Goal: Task Accomplishment & Management: Manage account settings

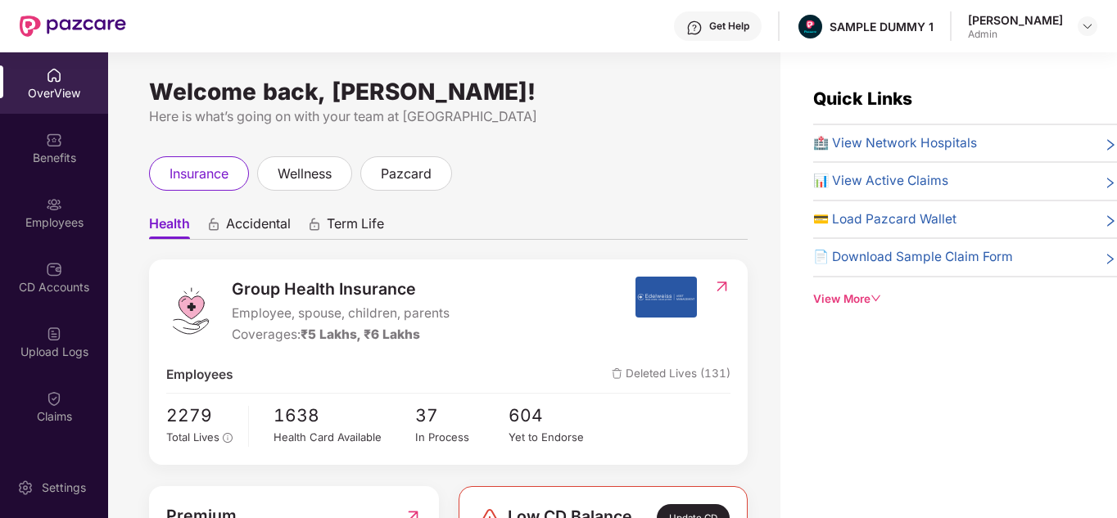
click at [748, 31] on div "Get Help" at bounding box center [729, 26] width 40 height 13
click at [598, 147] on div "Welcome back, Kuldeep Singh! Here is what’s going on with your team at Pazcare …" at bounding box center [444, 295] width 672 height 486
click at [46, 126] on div "Benefits" at bounding box center [54, 147] width 108 height 61
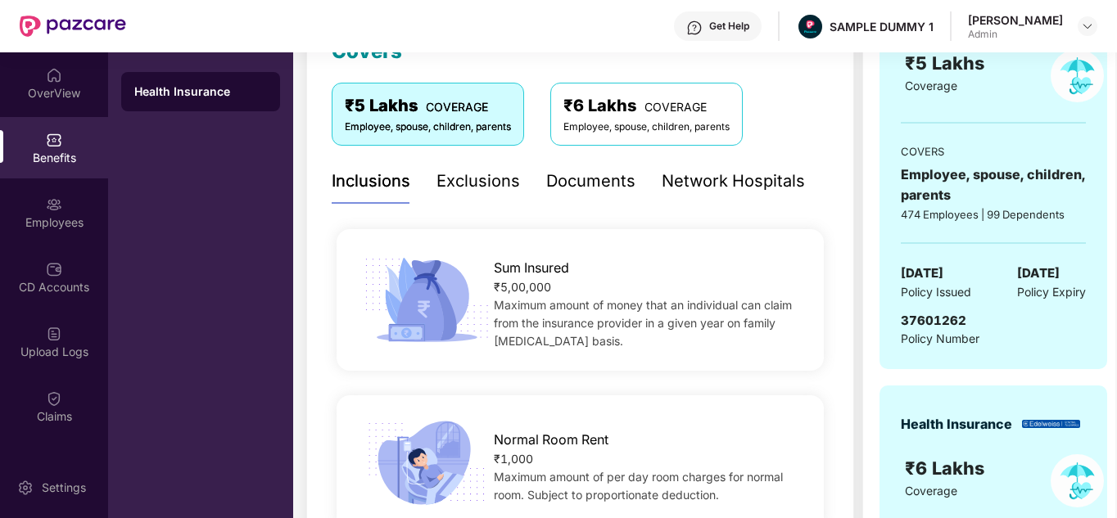
scroll to position [258, 0]
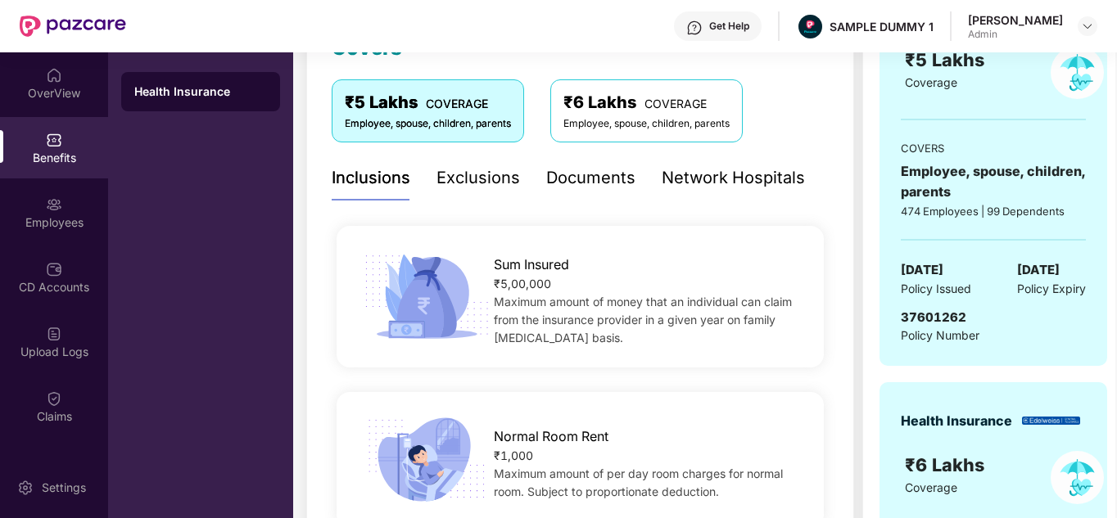
click at [473, 180] on div "Exclusions" at bounding box center [478, 177] width 84 height 25
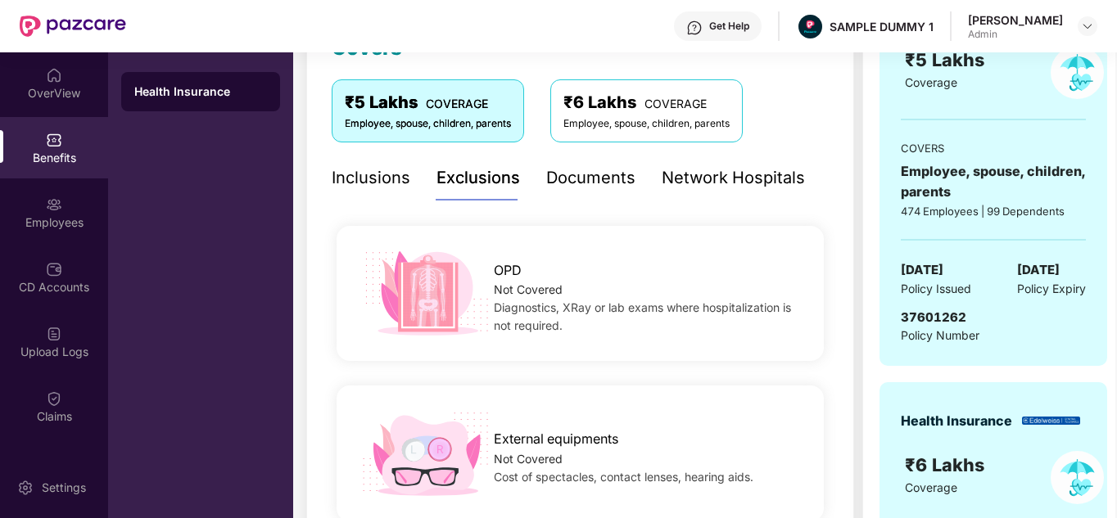
click at [589, 168] on div "Documents" at bounding box center [590, 177] width 89 height 25
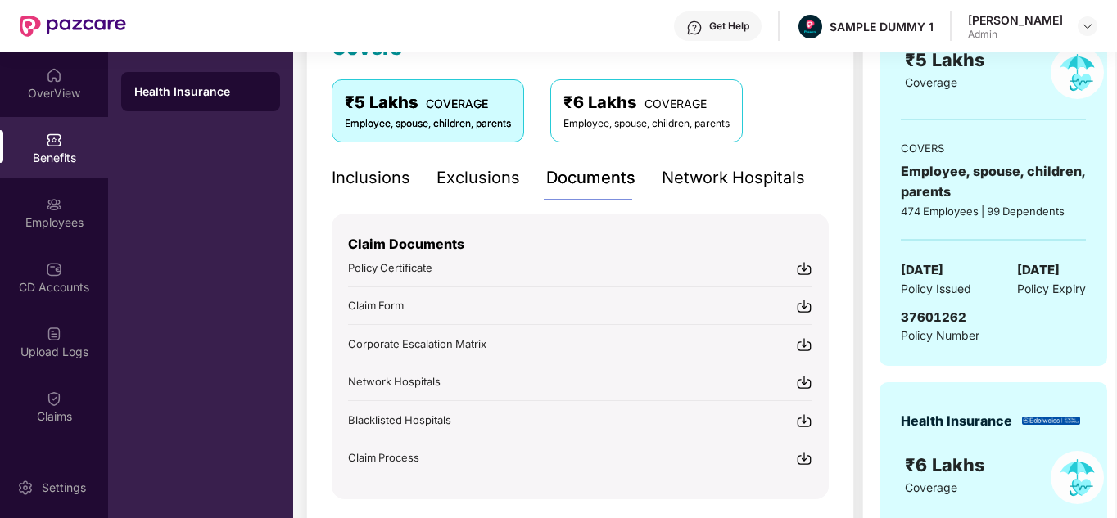
click at [700, 179] on div "Network Hospitals" at bounding box center [733, 177] width 143 height 25
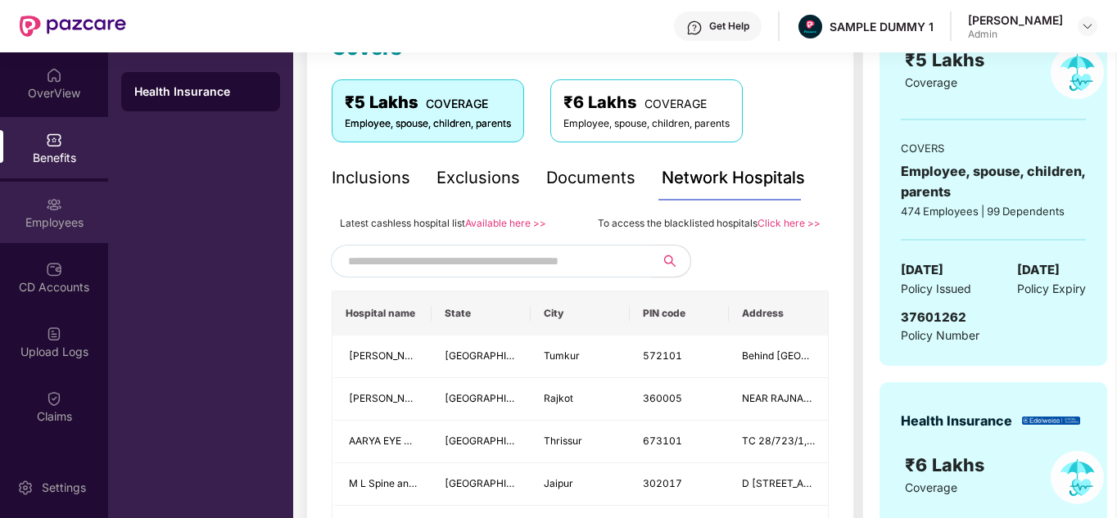
click at [84, 208] on div "Employees" at bounding box center [54, 212] width 108 height 61
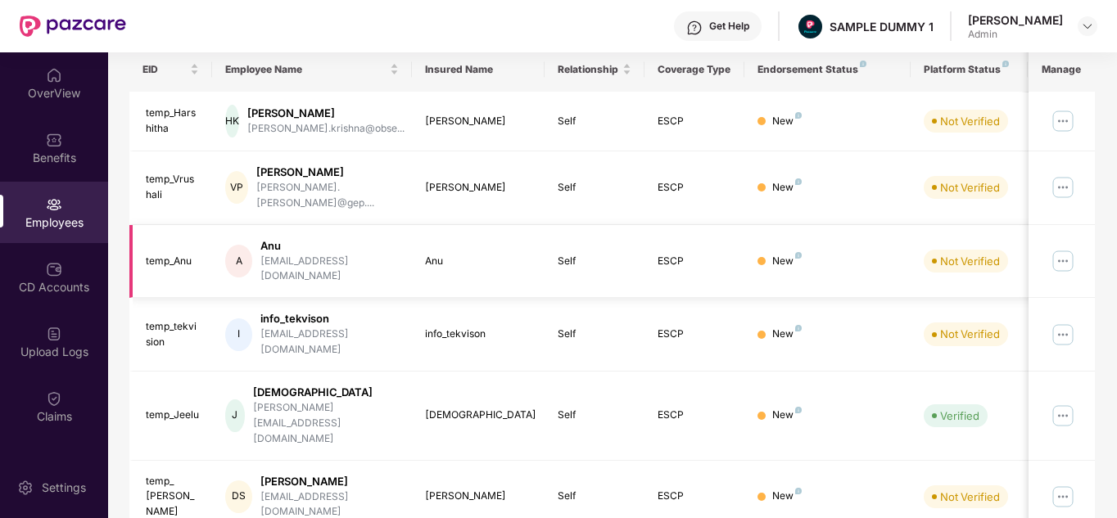
scroll to position [0, 0]
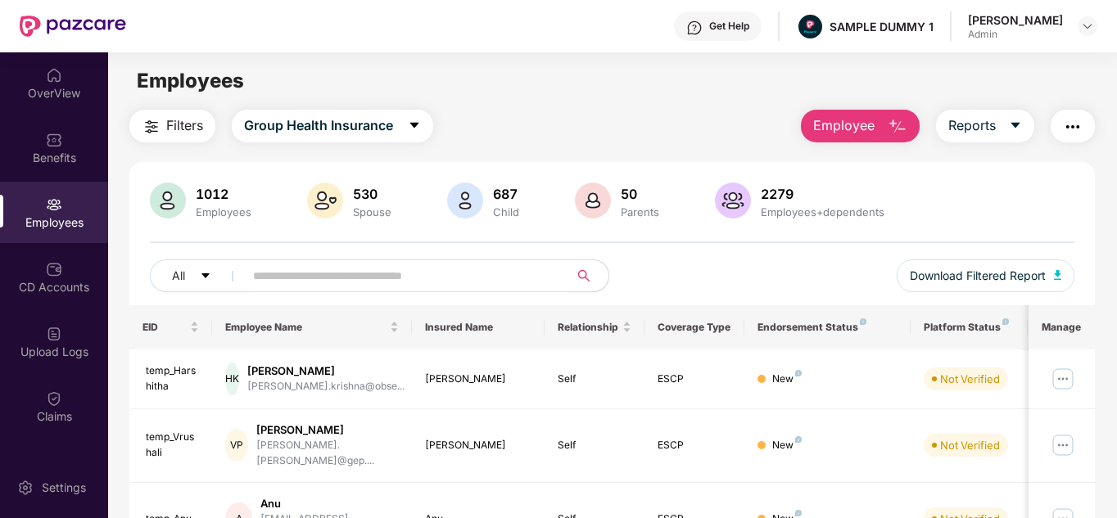
click at [863, 122] on span "Employee" at bounding box center [843, 125] width 61 height 20
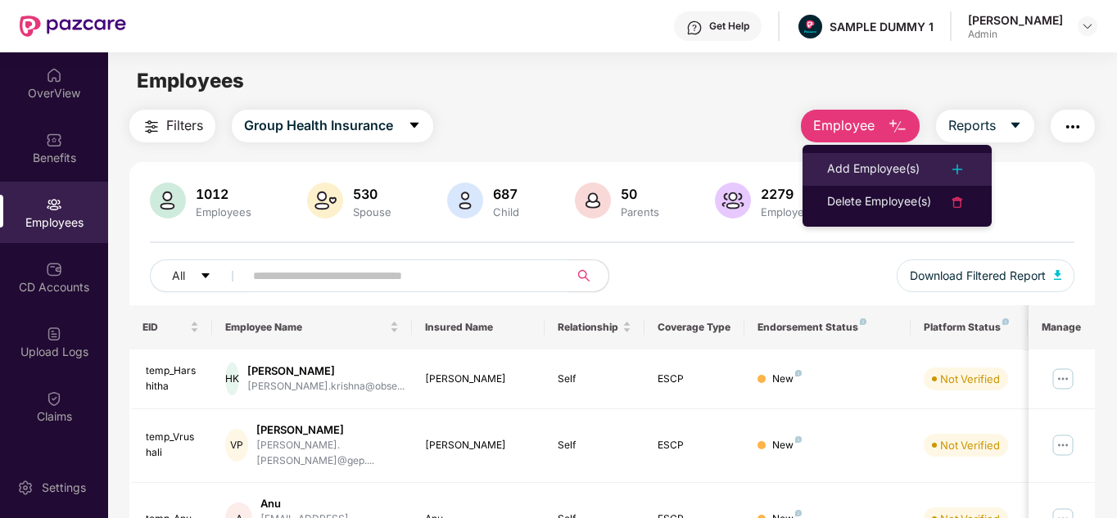
click at [868, 174] on div "Add Employee(s)" at bounding box center [873, 170] width 93 height 20
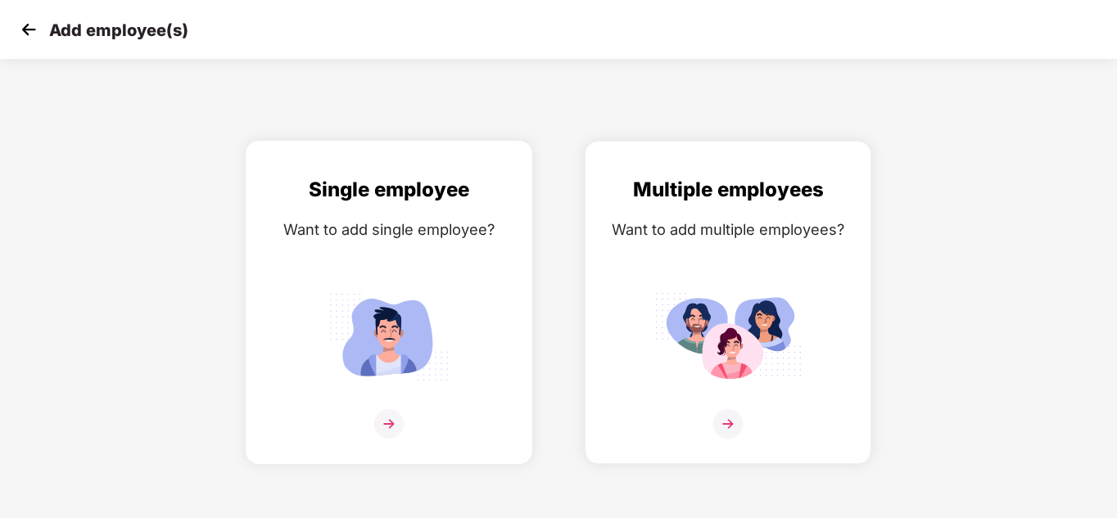
click at [327, 264] on div "Single employee Want to add single employee?" at bounding box center [389, 316] width 252 height 285
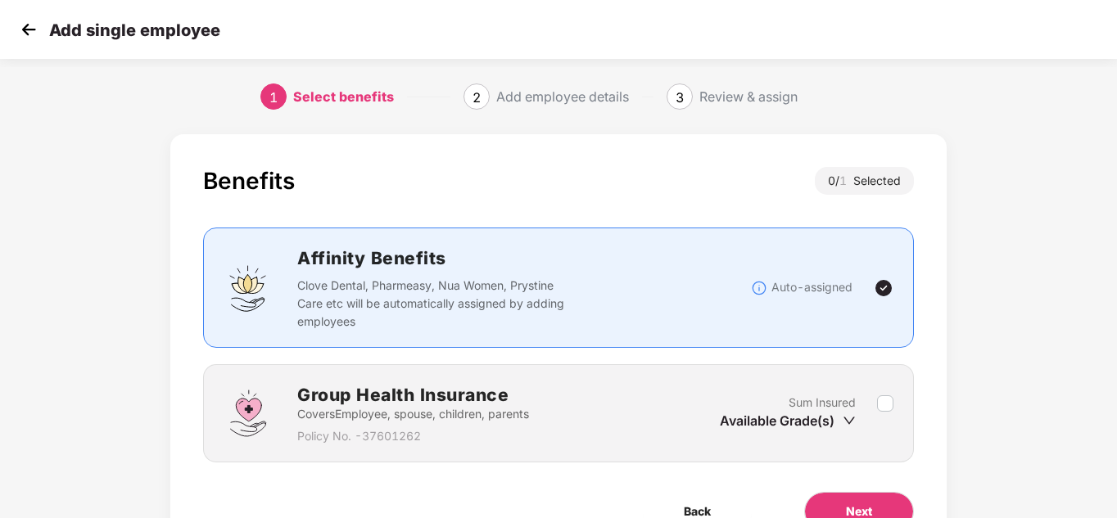
scroll to position [87, 0]
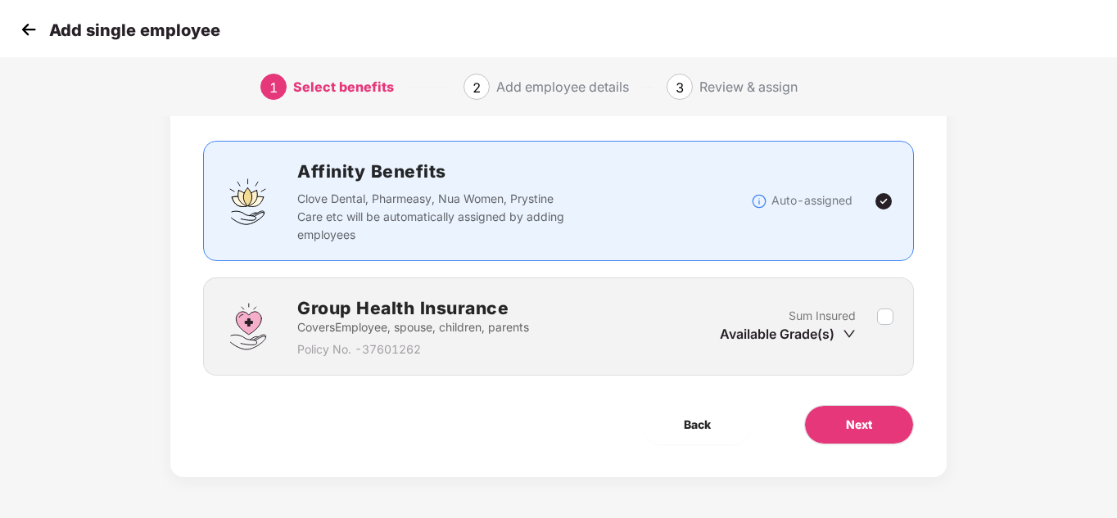
click at [27, 33] on img at bounding box center [28, 29] width 25 height 25
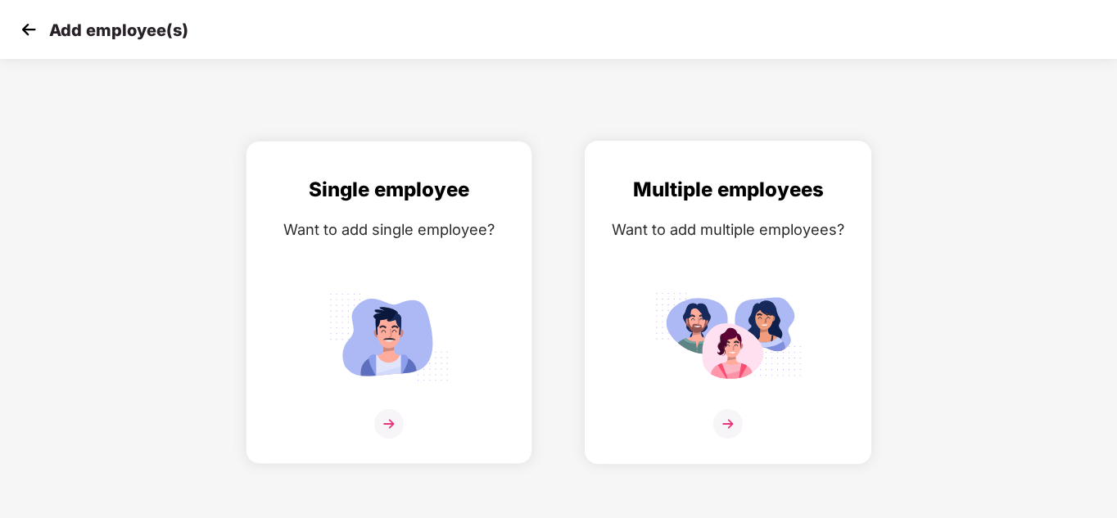
click at [639, 223] on div "Want to add multiple employees?" at bounding box center [728, 230] width 252 height 24
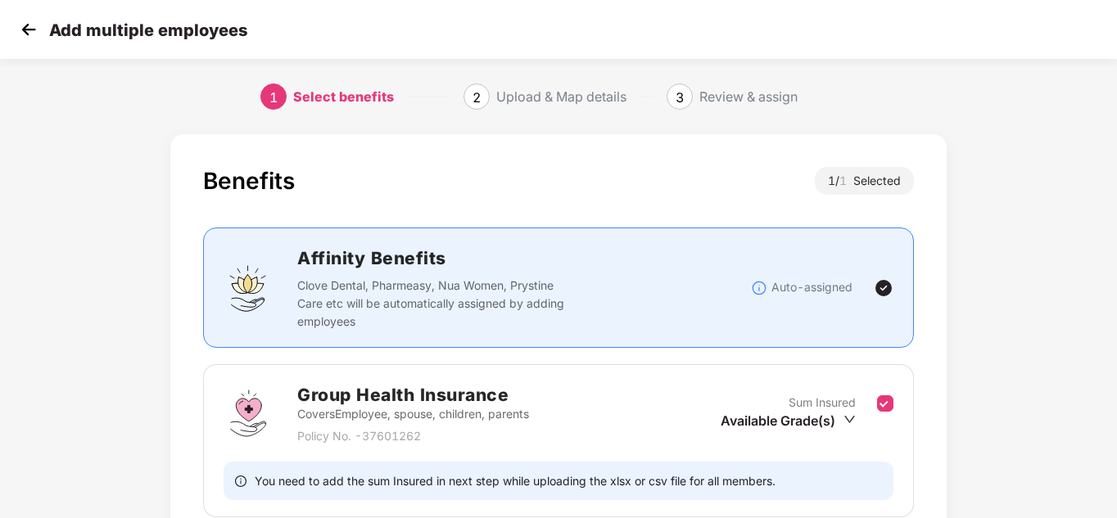
scroll to position [142, 0]
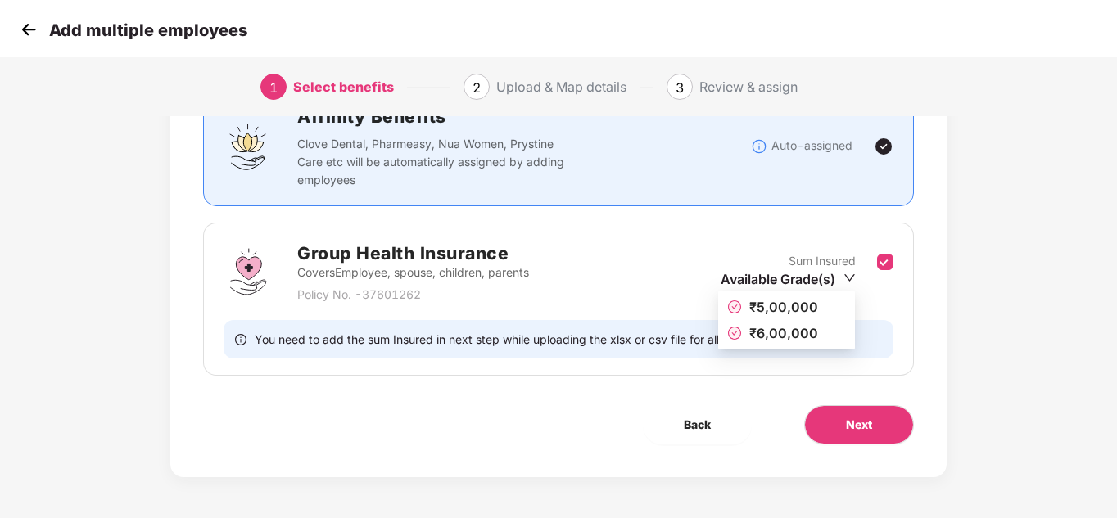
click at [838, 275] on div "Available Grade(s)" at bounding box center [788, 279] width 135 height 18
click at [794, 299] on span "₹5,00,000" at bounding box center [783, 307] width 69 height 16
click at [836, 420] on button "Next" at bounding box center [859, 424] width 110 height 39
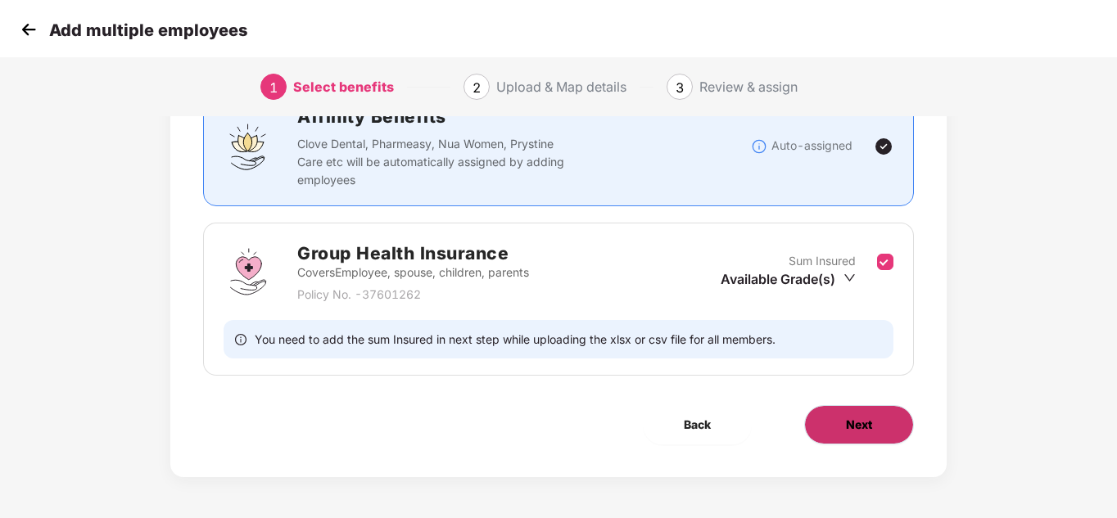
scroll to position [0, 0]
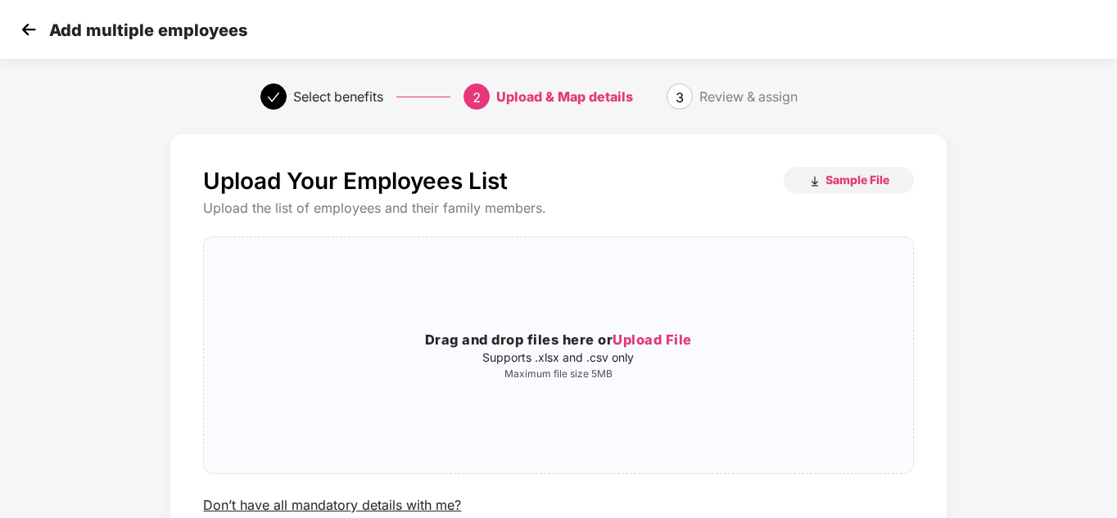
drag, startPoint x: 35, startPoint y: 43, endPoint x: 22, endPoint y: 27, distance: 21.0
click at [22, 27] on div "Add multiple employees" at bounding box center [558, 29] width 1117 height 59
click at [22, 27] on img at bounding box center [28, 29] width 25 height 25
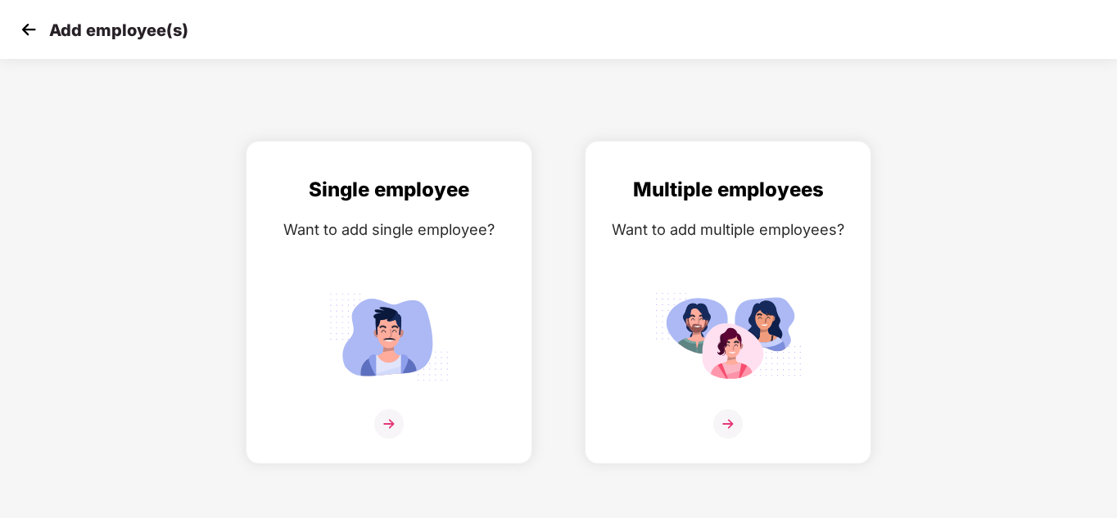
click at [22, 27] on img at bounding box center [28, 29] width 25 height 25
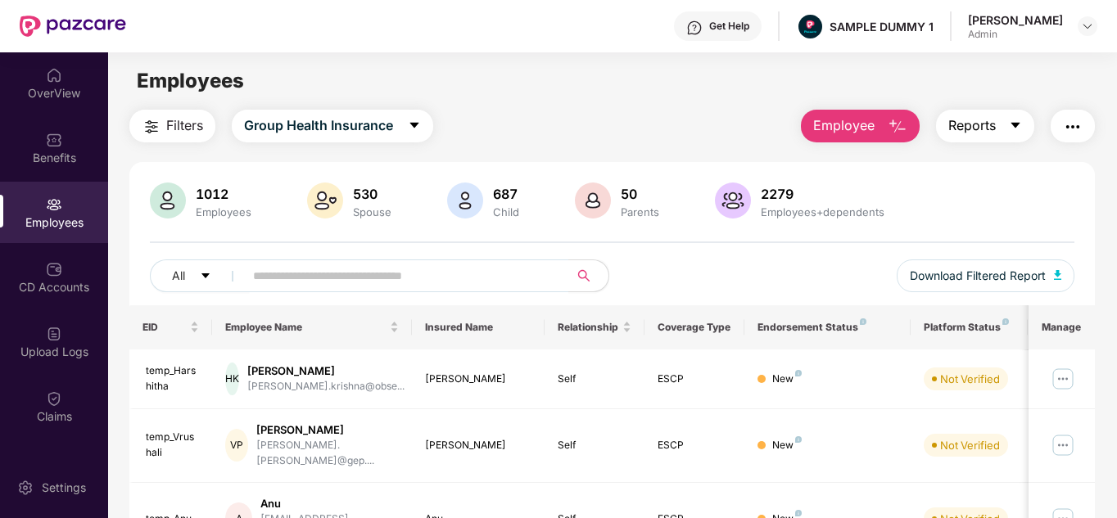
click at [958, 128] on span "Reports" at bounding box center [971, 125] width 47 height 20
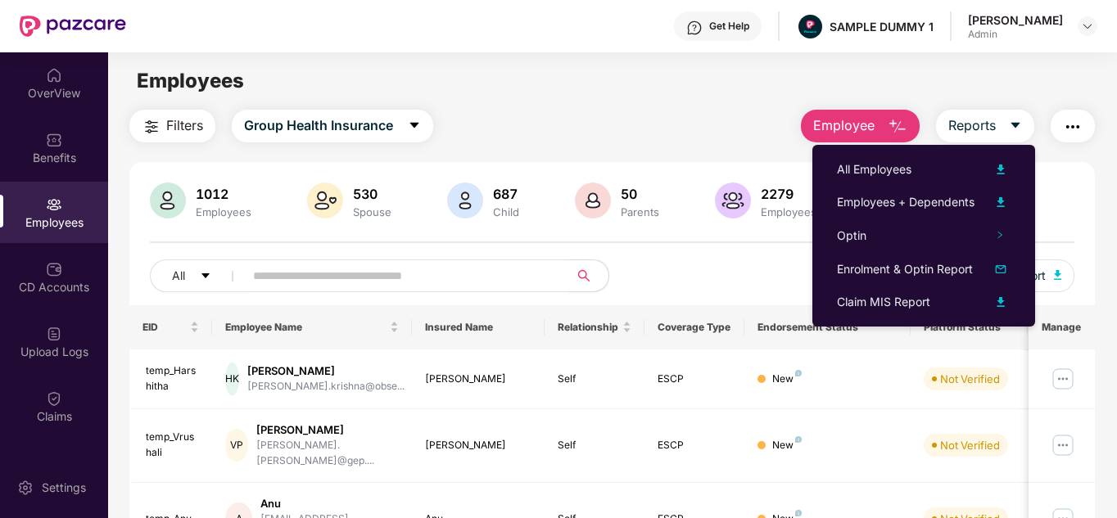
click at [1081, 122] on img "button" at bounding box center [1073, 127] width 20 height 20
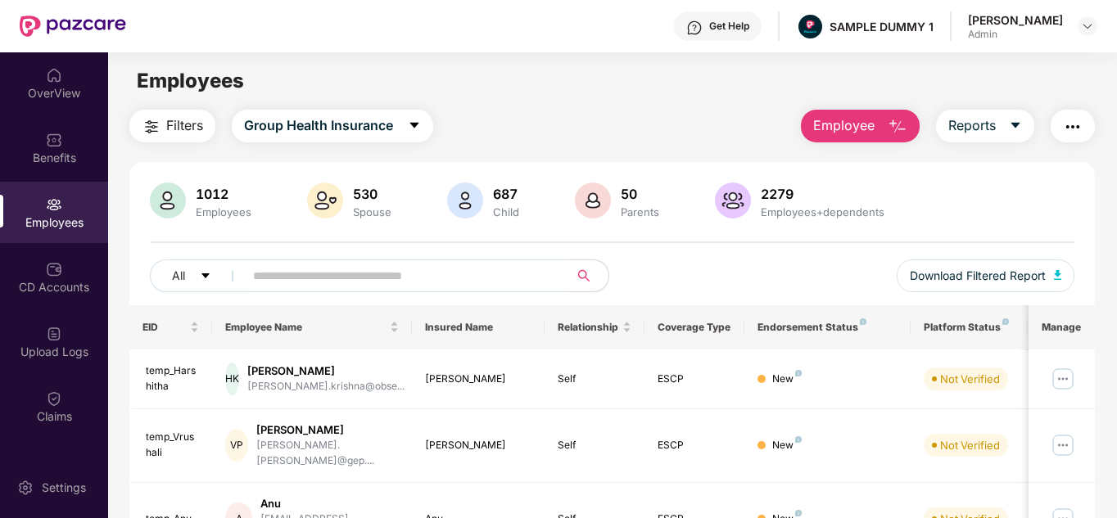
click at [747, 91] on div "Employees" at bounding box center [612, 81] width 1008 height 31
click at [73, 285] on div "CD Accounts" at bounding box center [54, 287] width 108 height 16
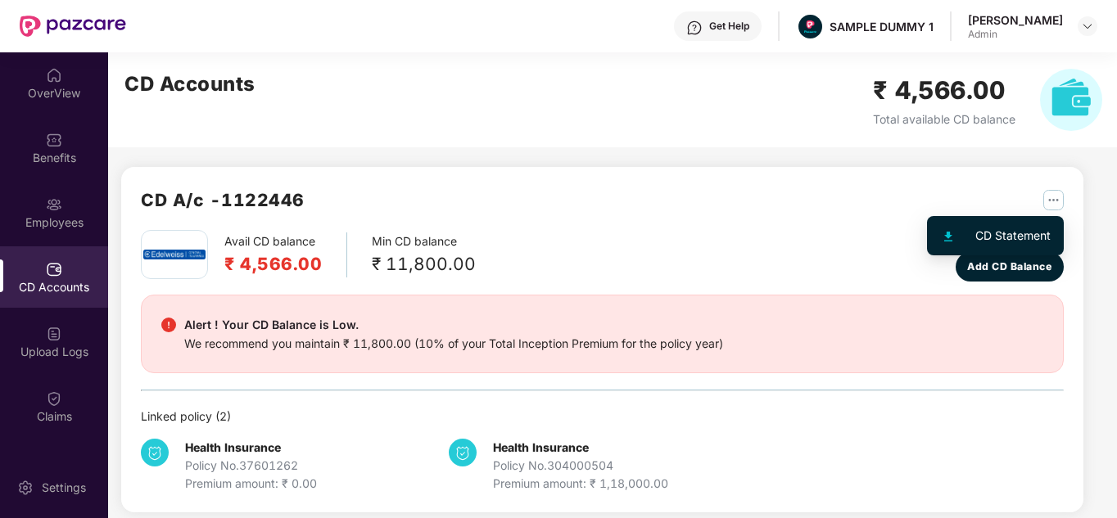
click at [1043, 206] on img "button" at bounding box center [1053, 200] width 20 height 20
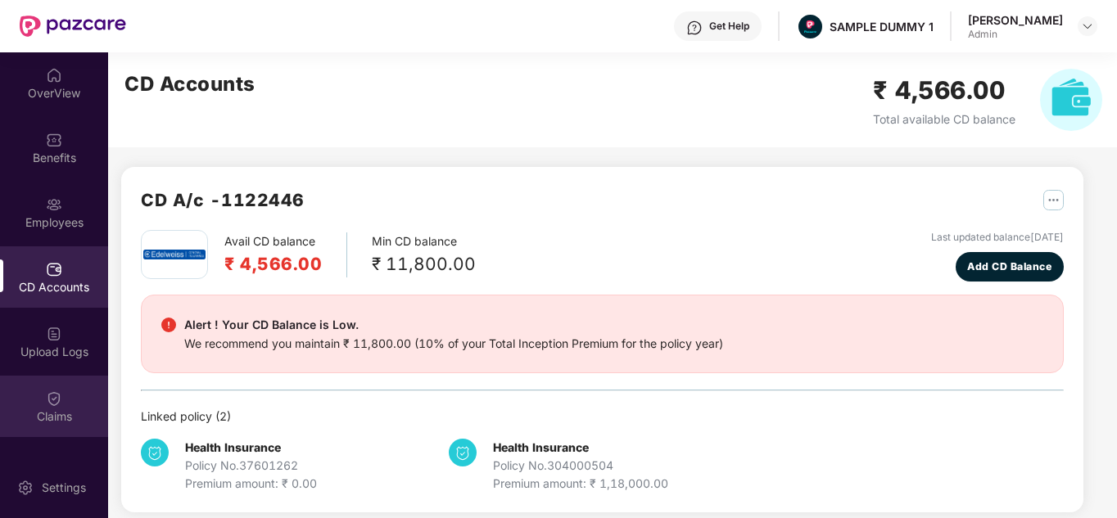
click at [37, 390] on div "Claims" at bounding box center [54, 406] width 108 height 61
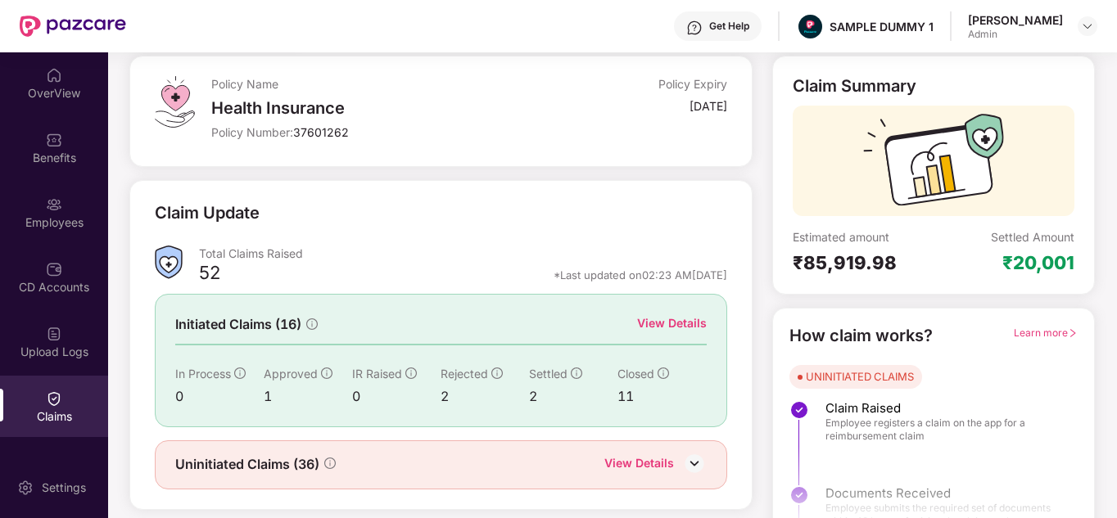
scroll to position [123, 0]
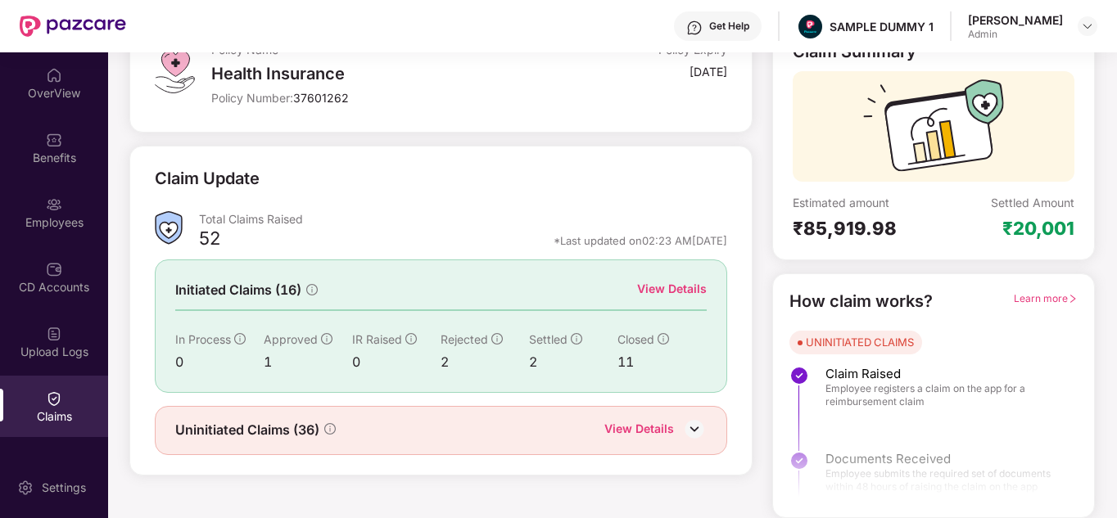
click at [651, 290] on div "View Details" at bounding box center [672, 289] width 70 height 18
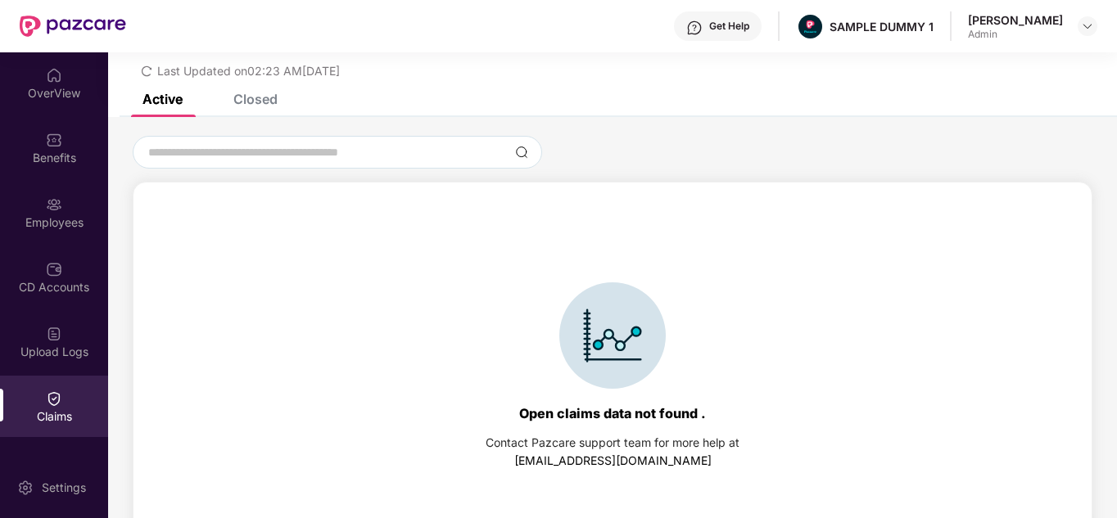
scroll to position [70, 0]
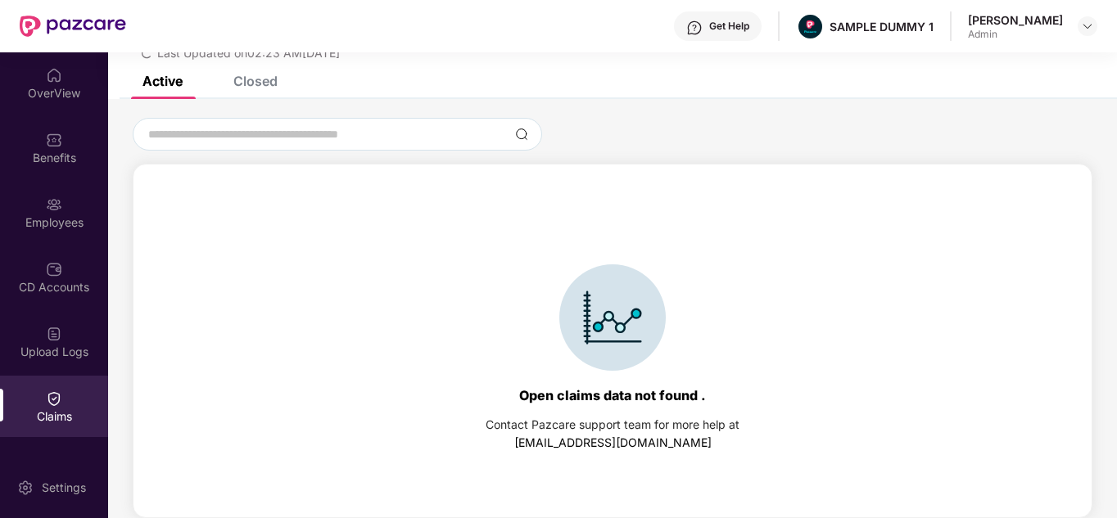
click at [257, 91] on div "Closed" at bounding box center [243, 81] width 69 height 36
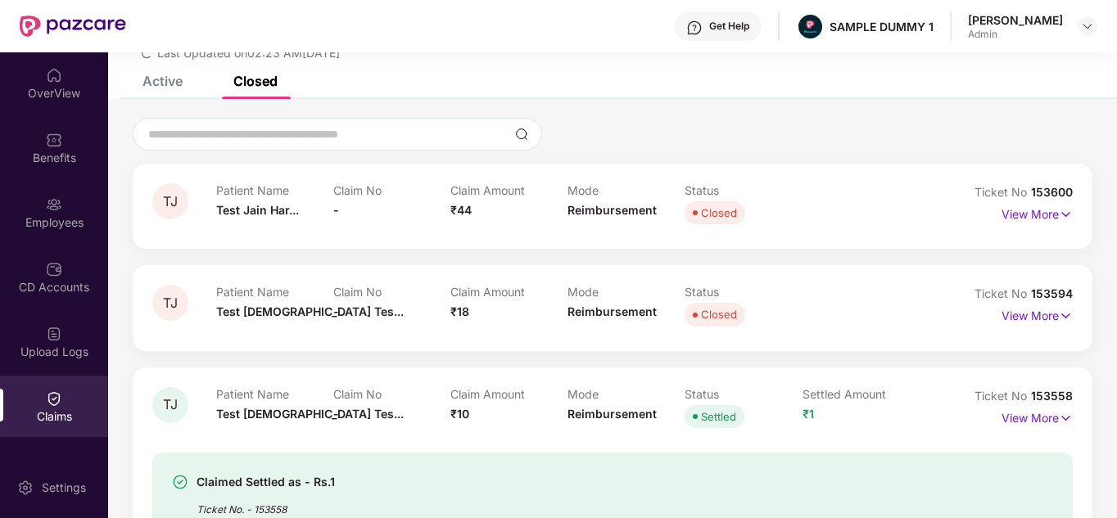
scroll to position [123, 0]
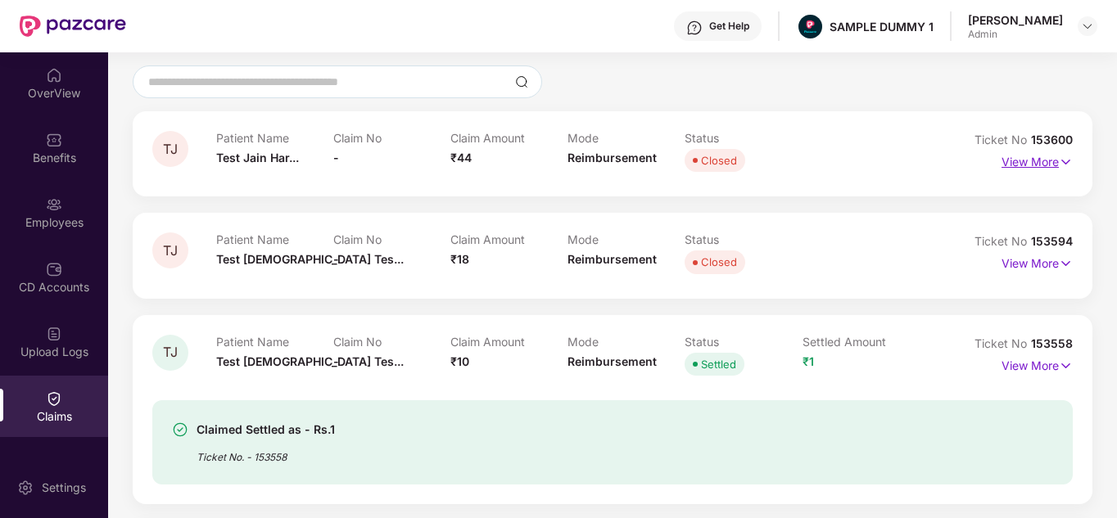
click at [1048, 155] on p "View More" at bounding box center [1036, 160] width 71 height 22
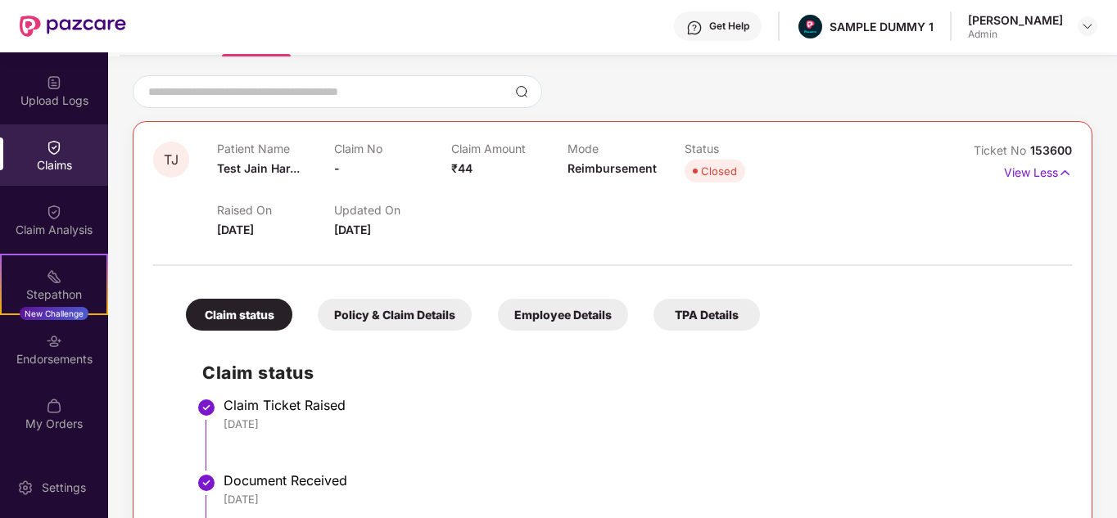
scroll to position [253, 0]
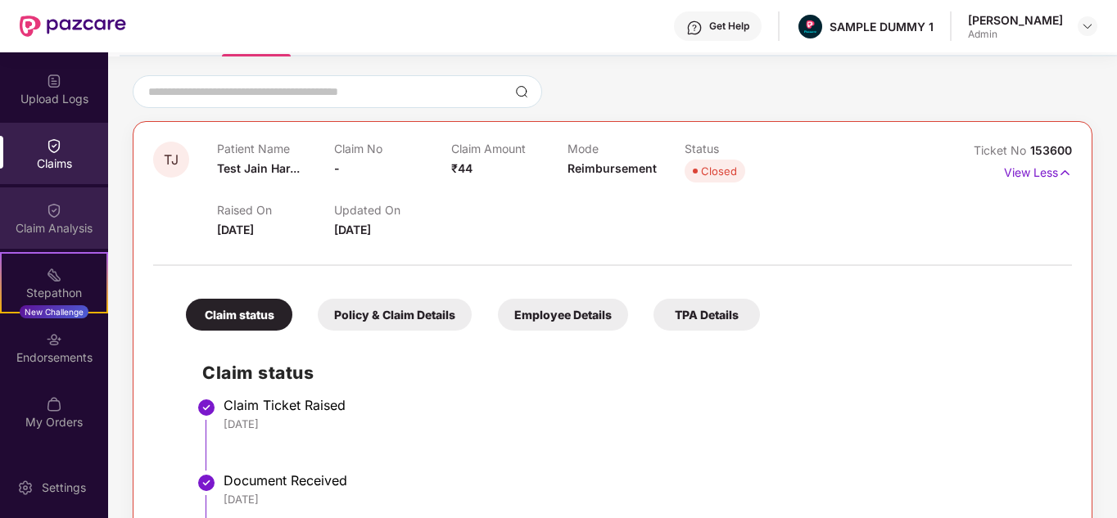
click at [66, 227] on div "Claim Analysis" at bounding box center [54, 228] width 108 height 16
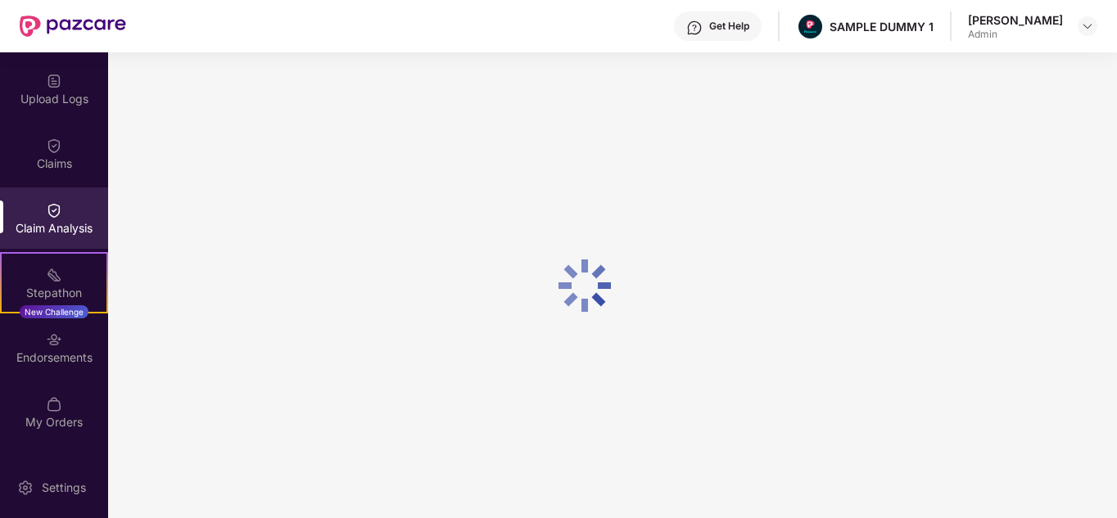
scroll to position [0, 0]
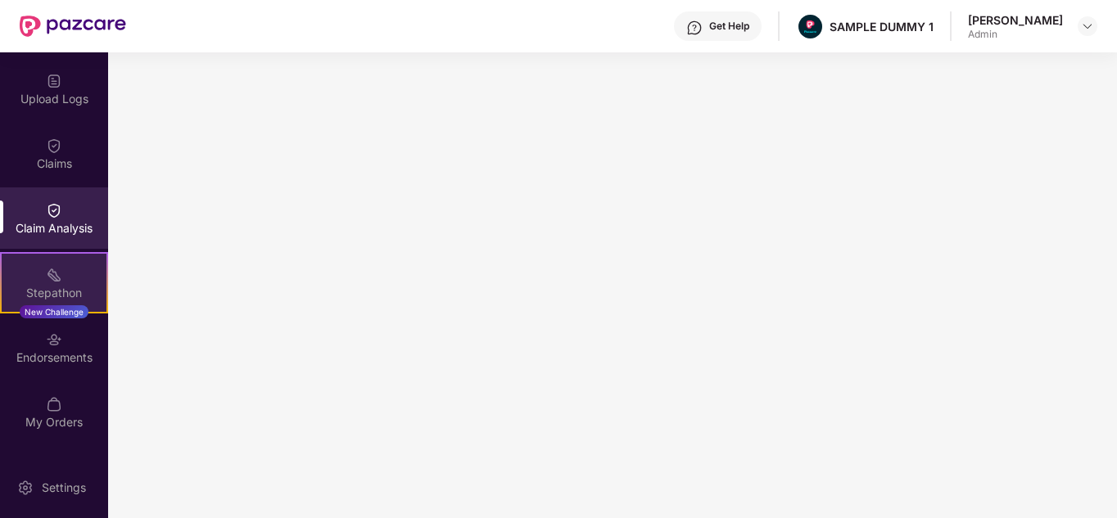
click at [71, 272] on div "Stepathon New Challenge" at bounding box center [54, 282] width 108 height 61
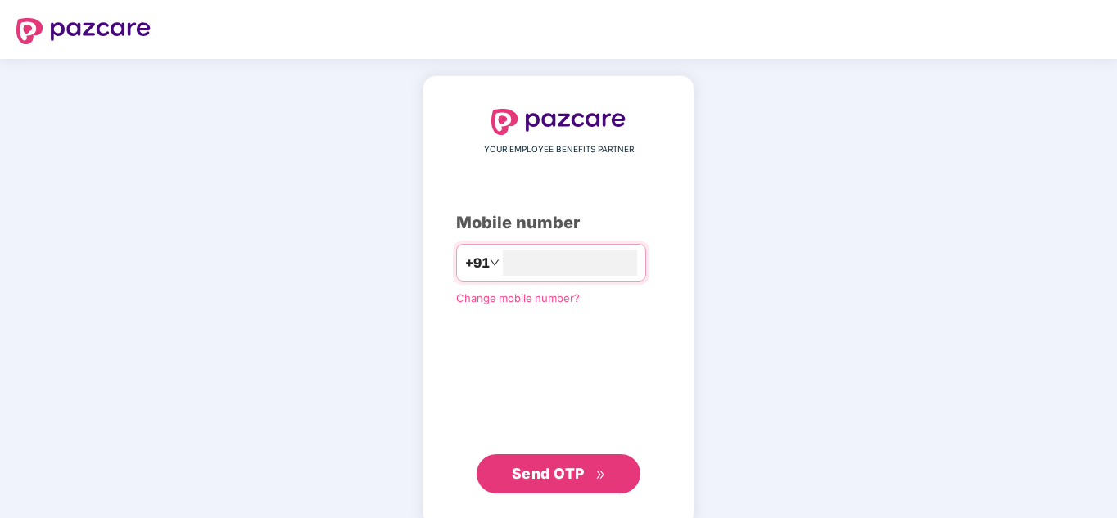
type input "**********"
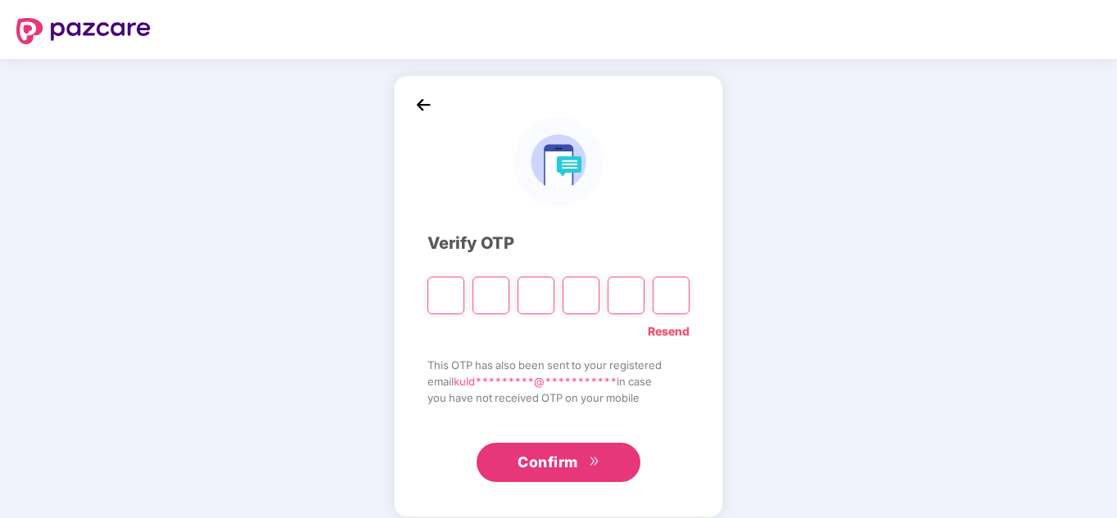
type input "*"
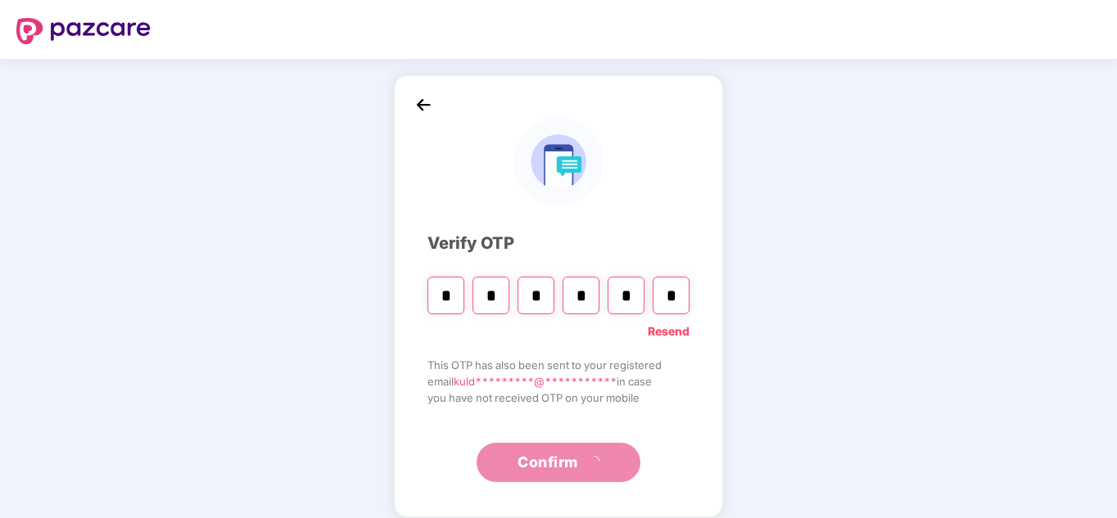
type input "*"
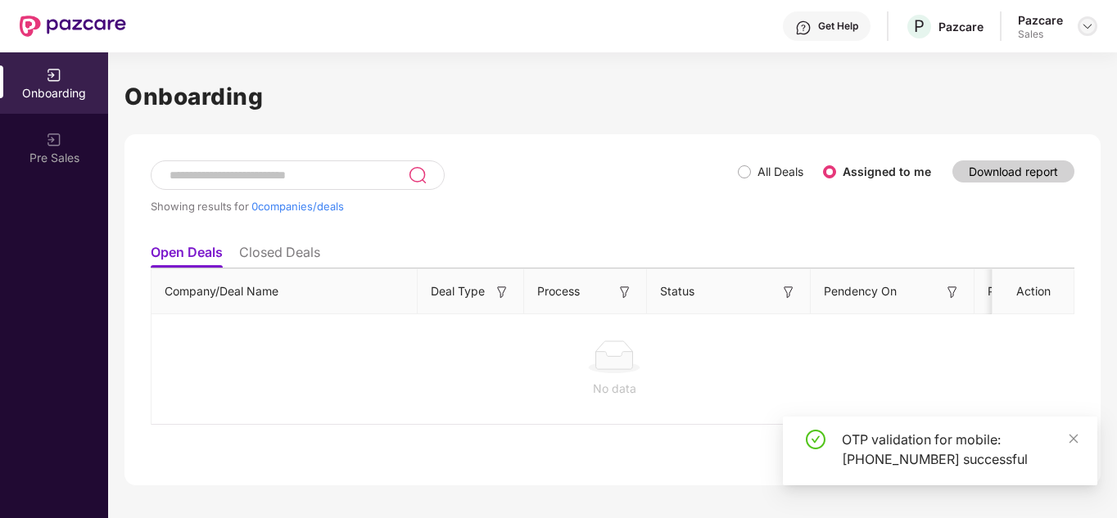
click at [1096, 23] on div at bounding box center [1088, 26] width 20 height 20
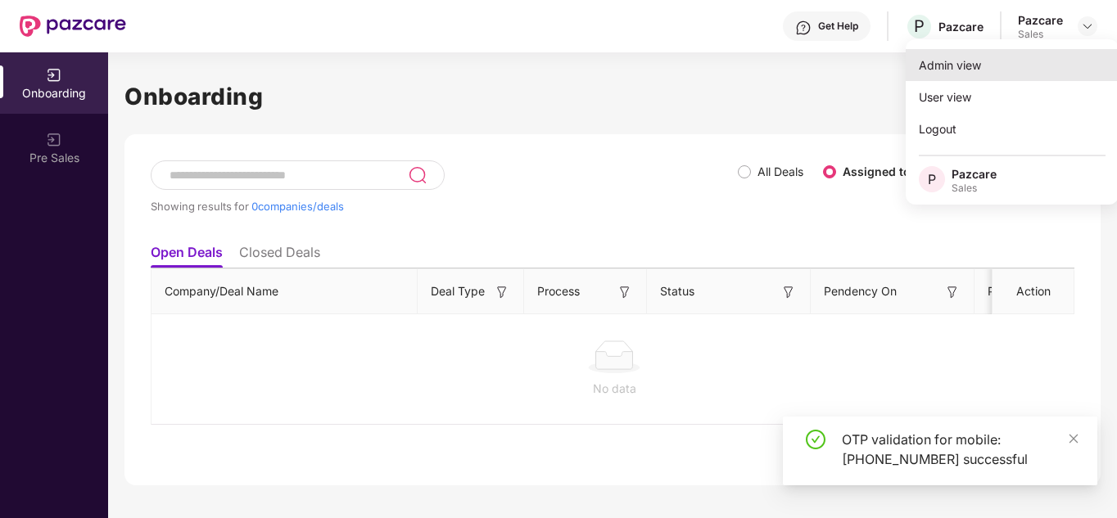
click at [960, 72] on div "Admin view" at bounding box center [1012, 65] width 213 height 32
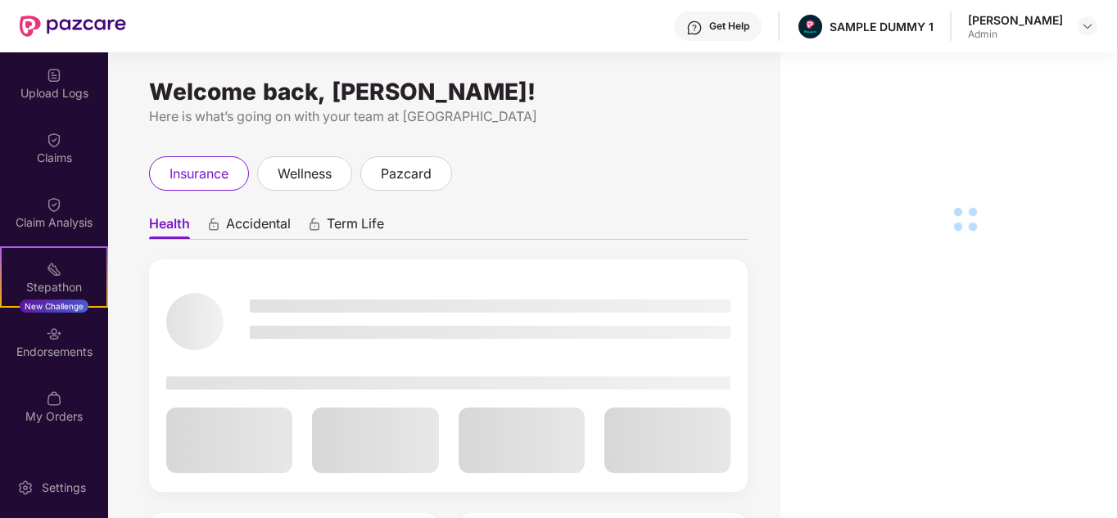
scroll to position [260, 0]
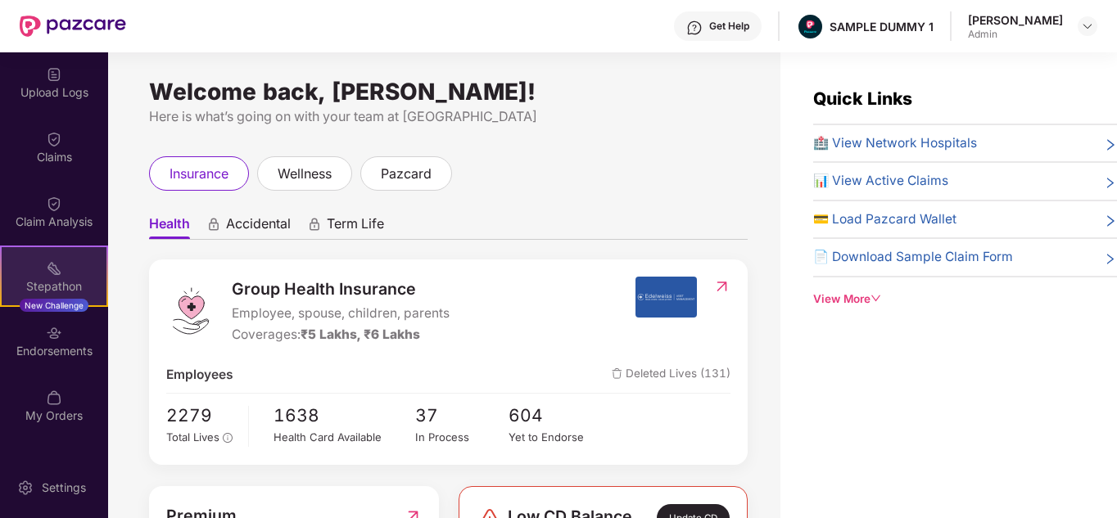
click at [60, 300] on div "New Challenge" at bounding box center [54, 305] width 69 height 13
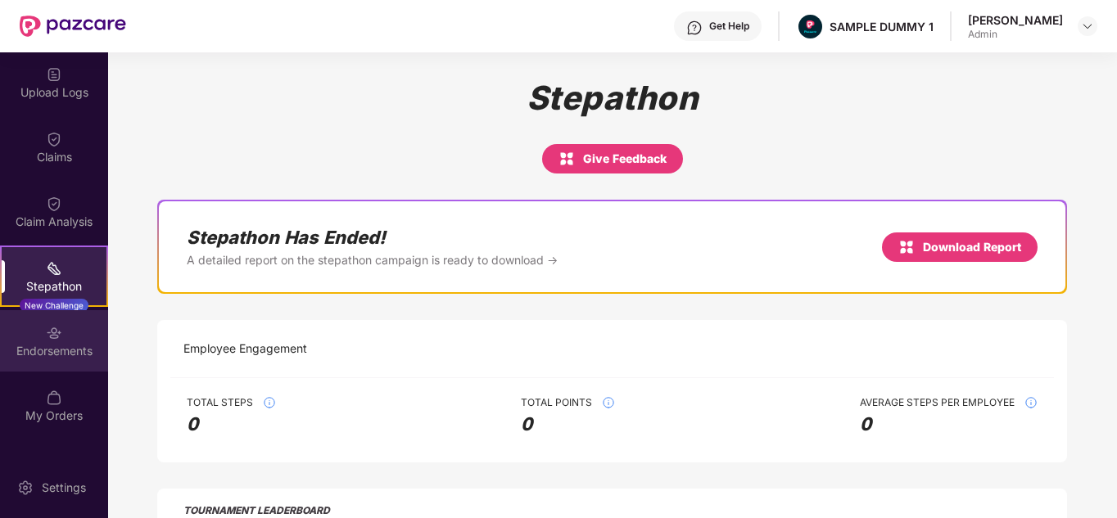
scroll to position [307, 0]
